Goal: Navigation & Orientation: Go to known website

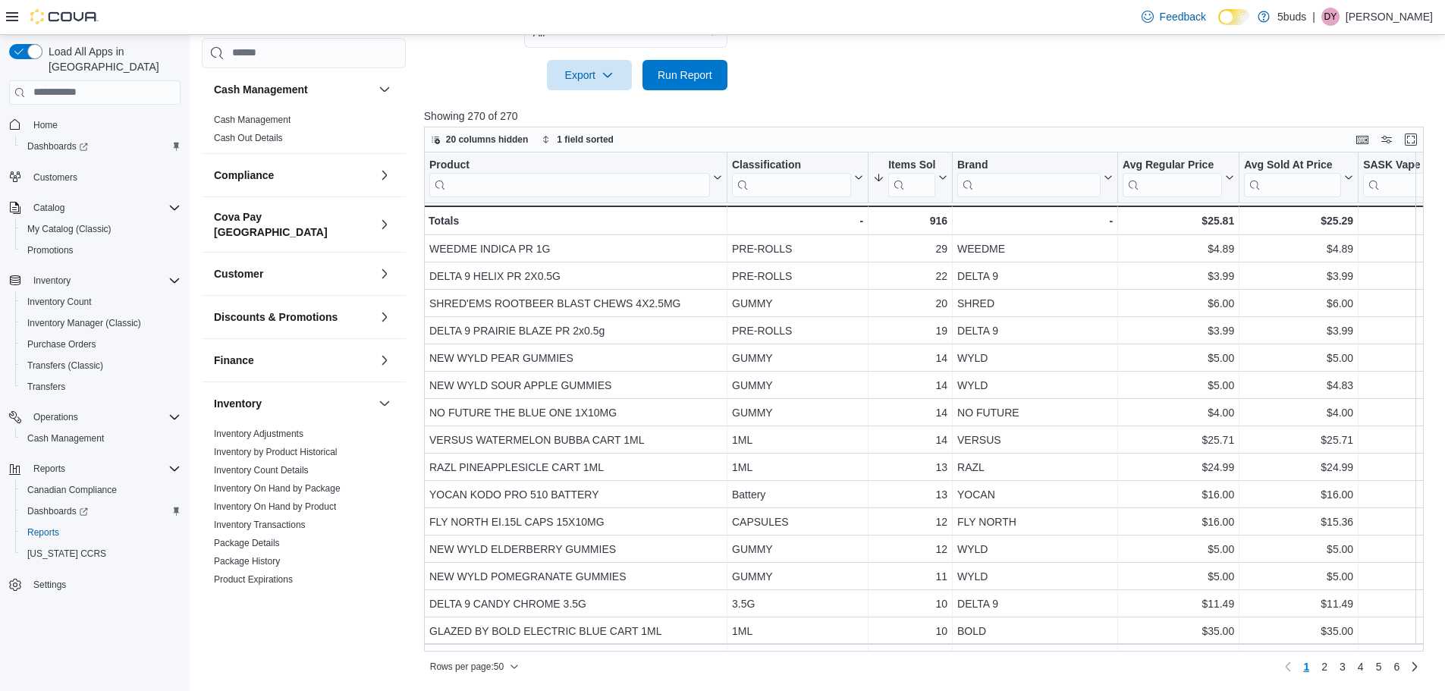
scroll to position [587, 0]
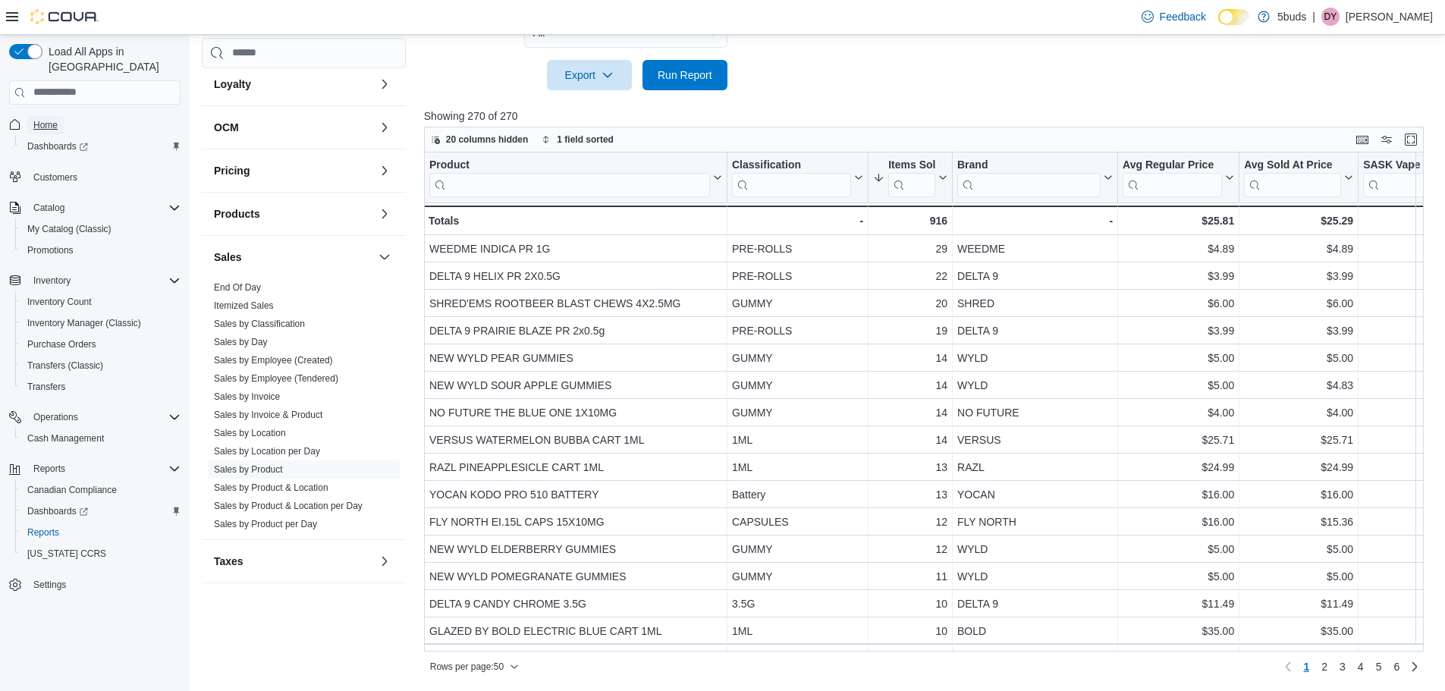
click at [47, 116] on span "Home" at bounding box center [45, 125] width 24 height 18
